Goal: Transaction & Acquisition: Purchase product/service

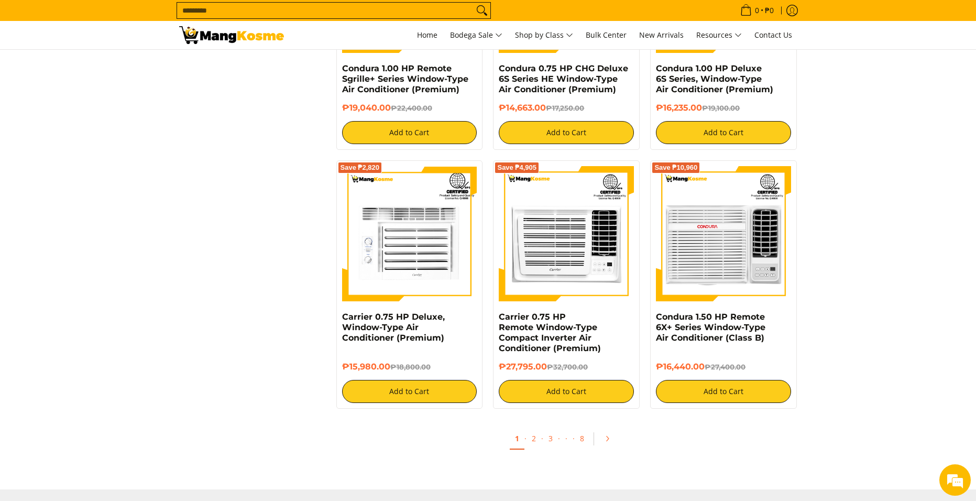
scroll to position [1833, 0]
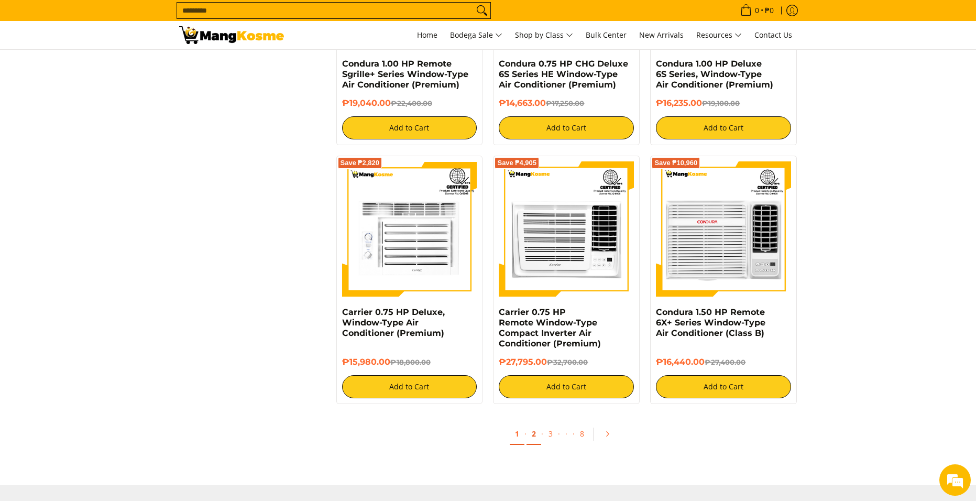
click at [530, 438] on link "2" at bounding box center [533, 433] width 15 height 21
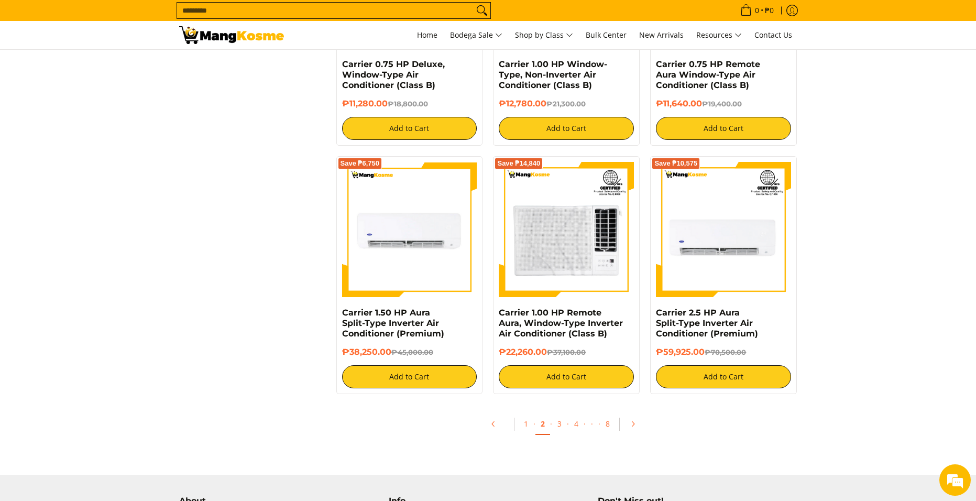
scroll to position [1990, 0]
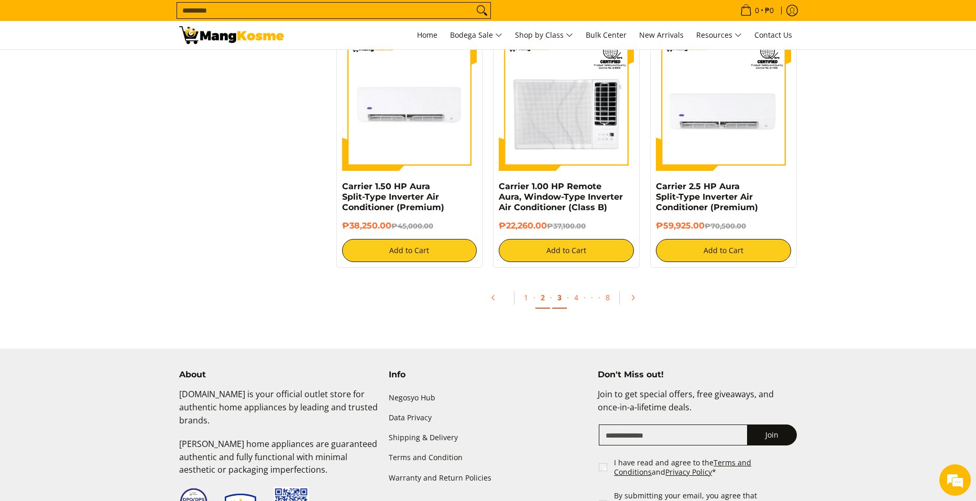
click at [563, 294] on link "3" at bounding box center [559, 297] width 15 height 21
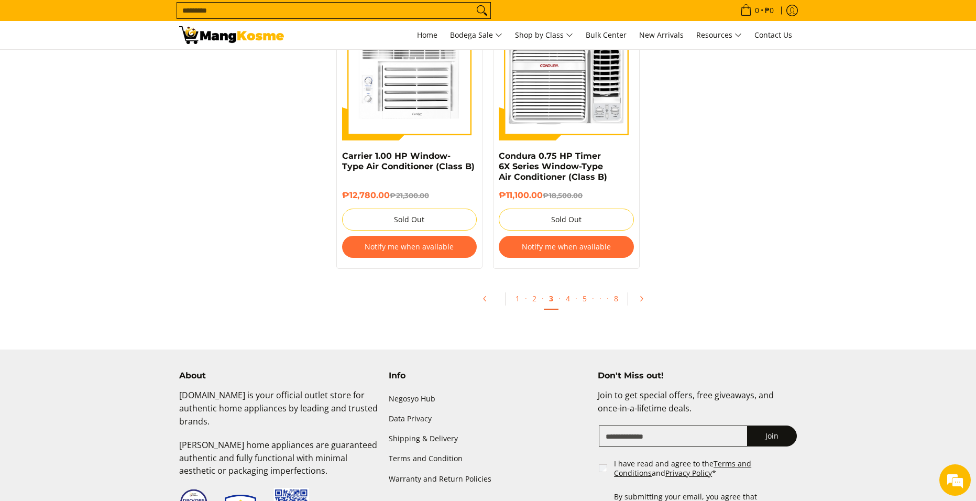
scroll to position [2200, 0]
